Goal: Task Accomplishment & Management: Manage account settings

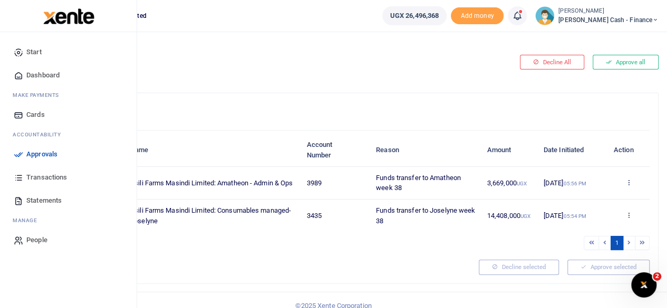
click at [55, 71] on span "Dashboard" at bounding box center [42, 75] width 33 height 11
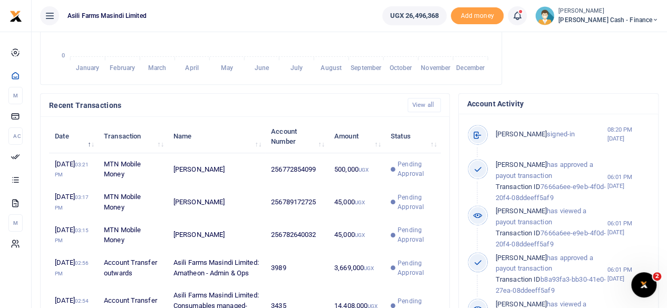
scroll to position [264, 0]
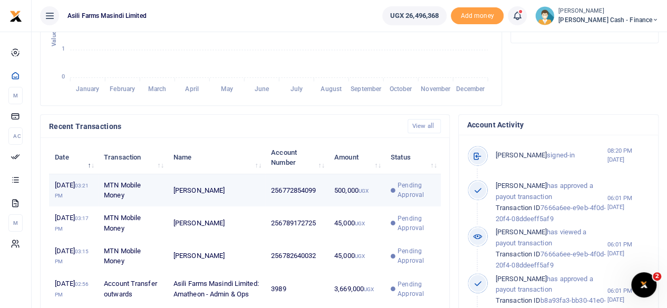
click at [240, 201] on td "[PERSON_NAME]" at bounding box center [216, 190] width 97 height 33
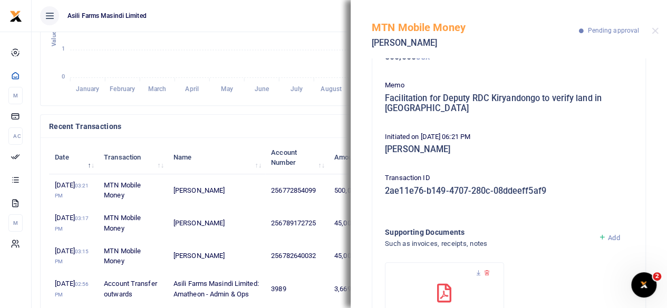
scroll to position [147, 0]
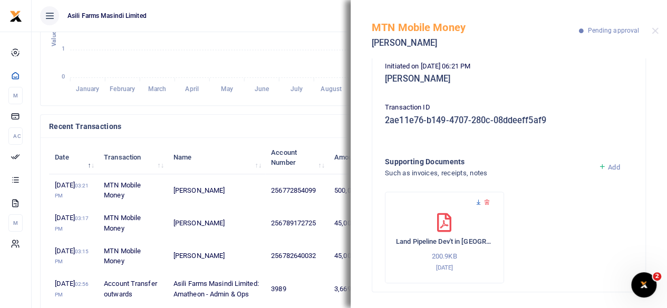
click at [479, 202] on icon at bounding box center [478, 202] width 7 height 7
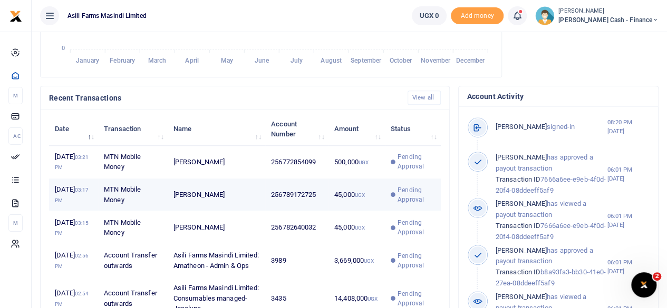
scroll to position [316, 0]
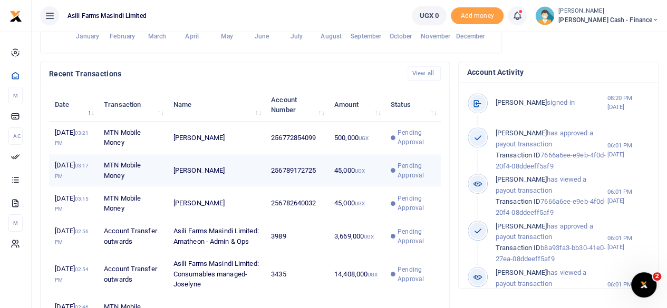
click at [394, 180] on span "Pending Approval" at bounding box center [413, 170] width 44 height 19
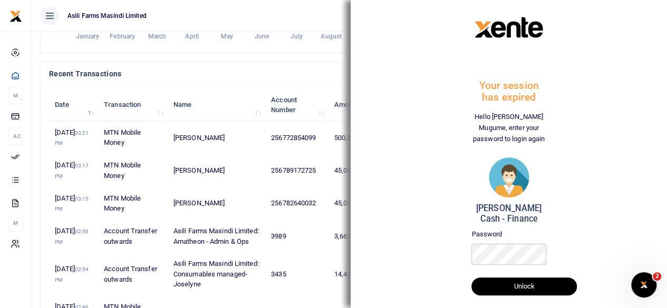
scroll to position [264, 0]
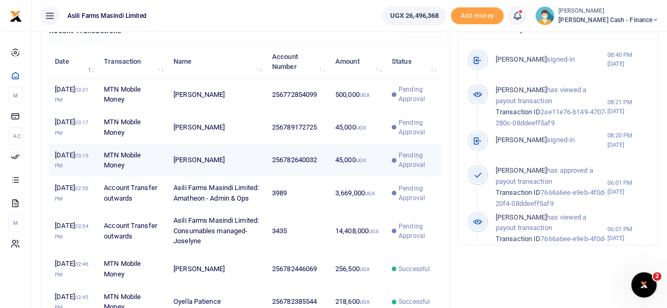
scroll to position [369, 0]
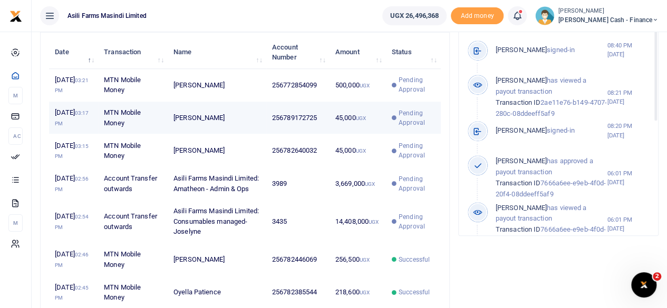
click at [404, 128] on span "Pending Approval" at bounding box center [416, 118] width 36 height 19
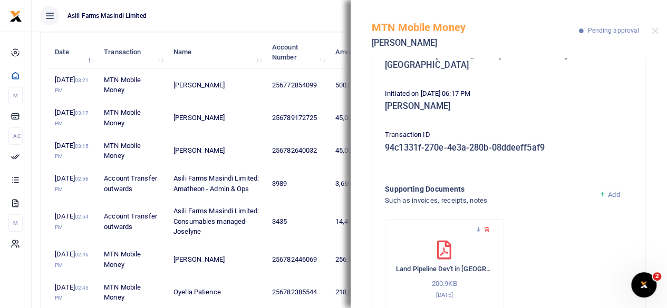
scroll to position [136, 0]
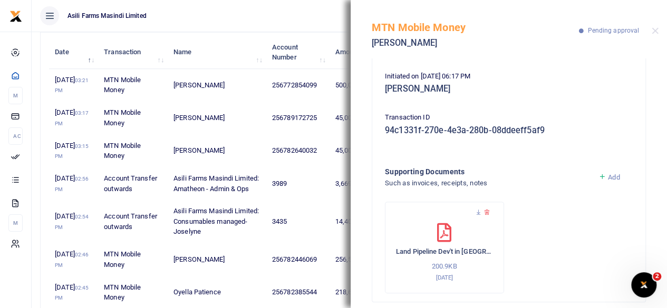
click at [296, 15] on ul "Asili Farms Masindi Limited" at bounding box center [203, 16] width 342 height 32
click at [477, 209] on icon at bounding box center [478, 212] width 7 height 7
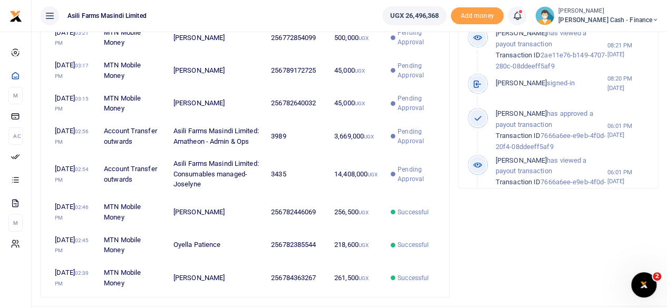
scroll to position [369, 0]
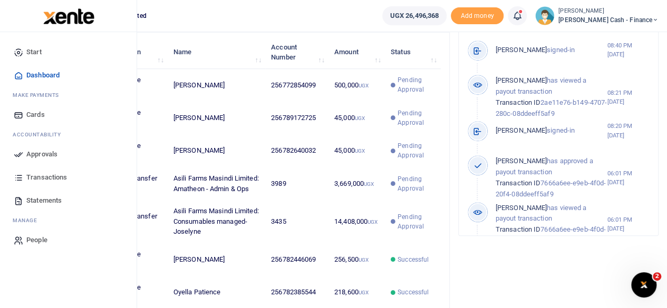
click at [42, 153] on span "Approvals" at bounding box center [41, 154] width 31 height 11
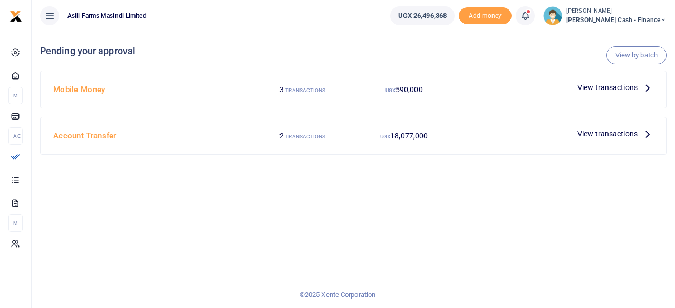
click at [645, 135] on icon at bounding box center [647, 134] width 12 height 12
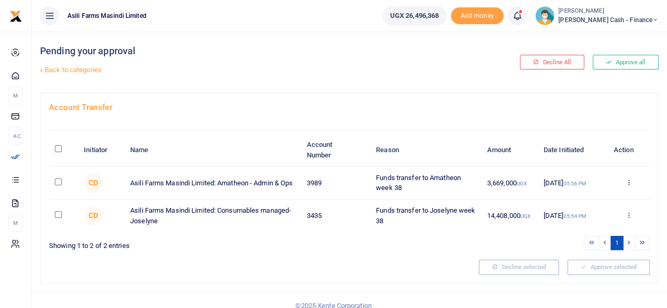
click at [55, 148] on input "\a \a : activate to sort column descending" at bounding box center [58, 148] width 7 height 7
checkbox input "true"
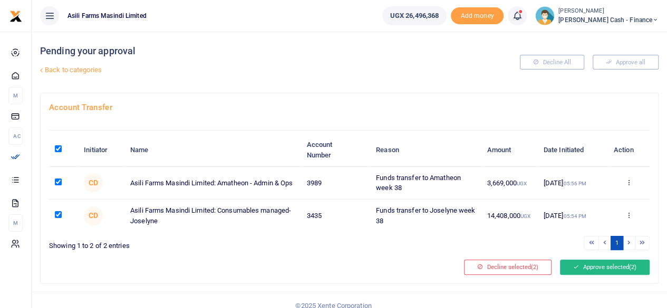
click at [620, 265] on button "Approve selected (2)" at bounding box center [605, 267] width 90 height 15
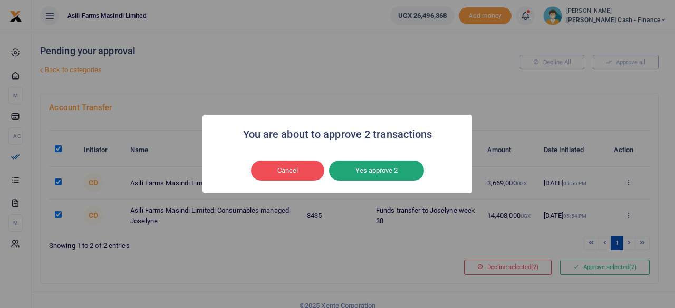
click at [372, 167] on button "Yes approve 2" at bounding box center [376, 171] width 95 height 20
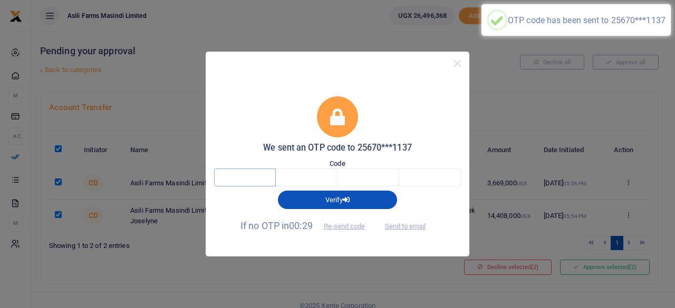
click at [267, 182] on input "text" at bounding box center [245, 178] width 62 height 18
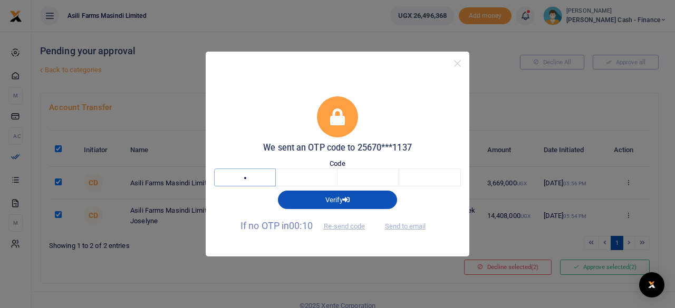
type input "4"
type input "6"
type input "9"
type input "4"
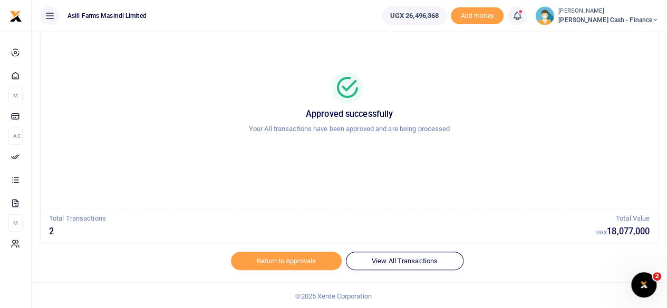
scroll to position [54, 0]
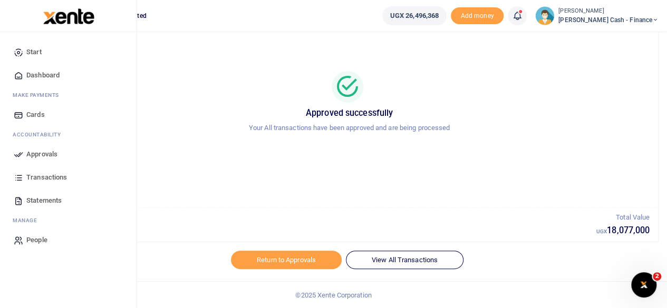
click at [29, 152] on span "Approvals" at bounding box center [41, 154] width 31 height 11
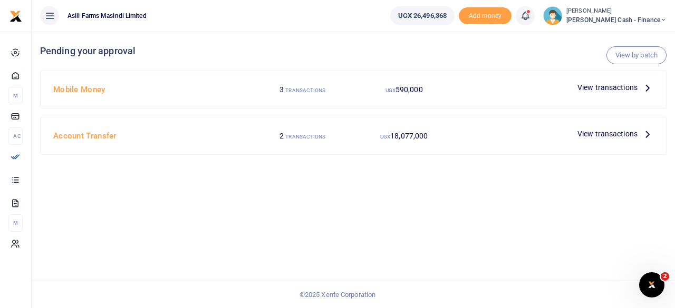
click at [640, 133] on p "View transactions" at bounding box center [615, 134] width 76 height 12
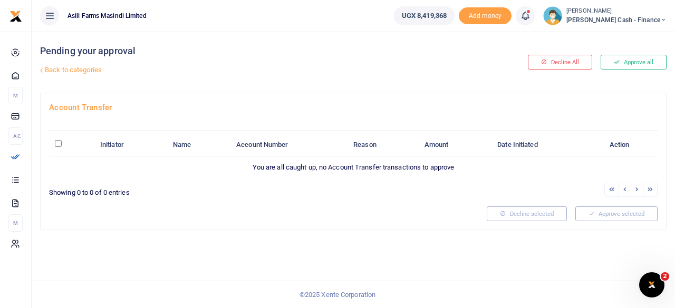
click at [42, 67] on icon at bounding box center [41, 70] width 7 height 7
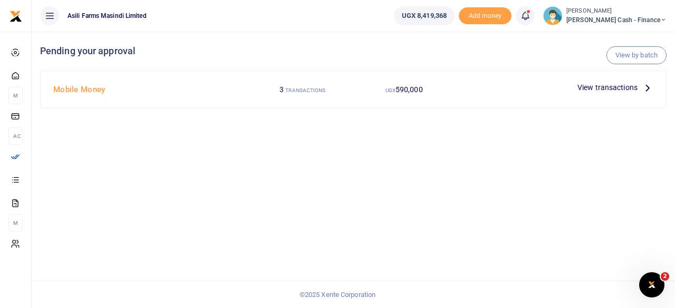
click at [649, 92] on icon at bounding box center [647, 88] width 12 height 12
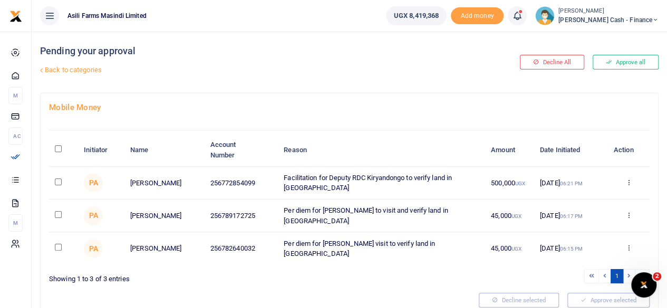
click at [58, 150] on input "\a \a : activate to sort column descending" at bounding box center [58, 148] width 7 height 7
checkbox input "true"
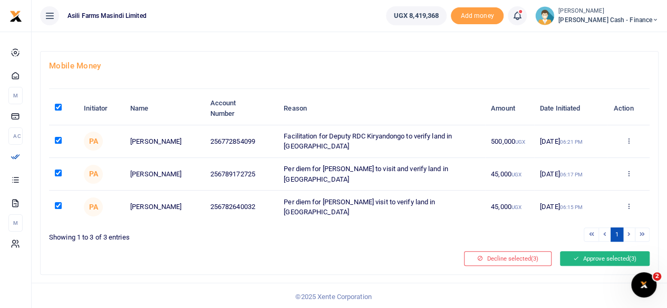
click at [616, 257] on button "Approve selected (3)" at bounding box center [605, 258] width 90 height 15
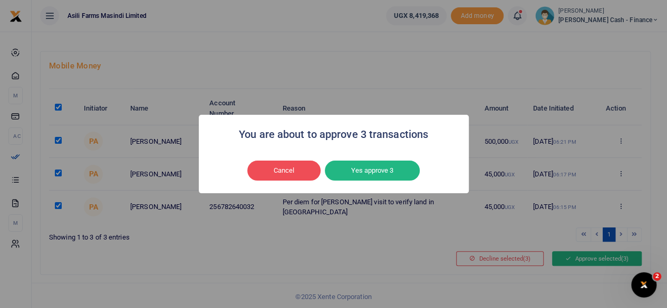
scroll to position [32, 0]
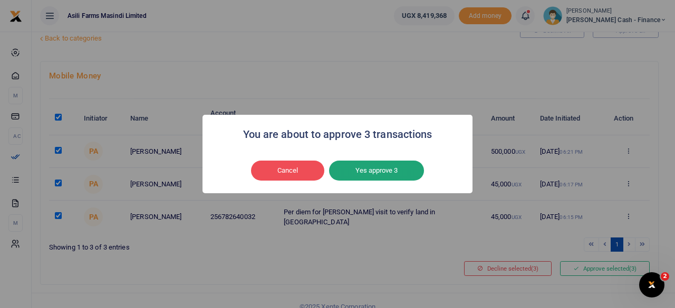
click at [393, 177] on button "Yes approve 3" at bounding box center [376, 171] width 95 height 20
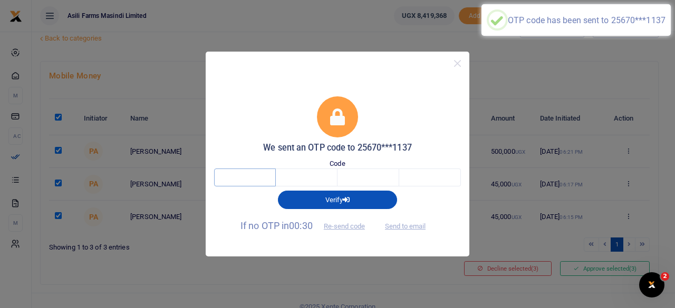
click at [264, 183] on input "text" at bounding box center [245, 178] width 62 height 18
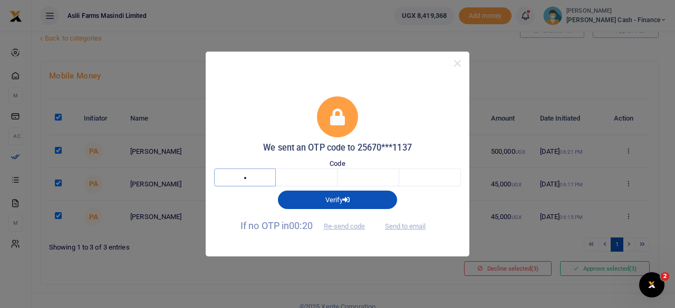
type input "2"
type input "6"
type input "5"
type input "6"
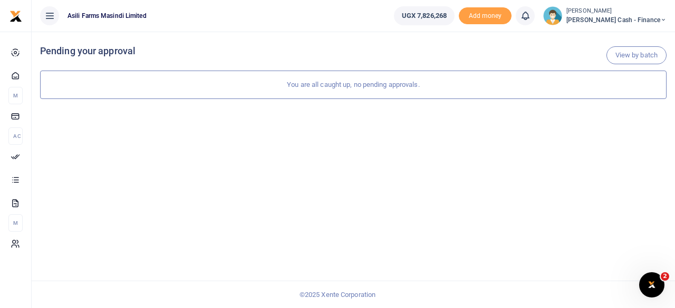
click at [659, 19] on span "[PERSON_NAME] Cash - Finance" at bounding box center [616, 19] width 100 height 9
click at [612, 97] on link "Logout" at bounding box center [590, 96] width 83 height 15
